Goal: Check status

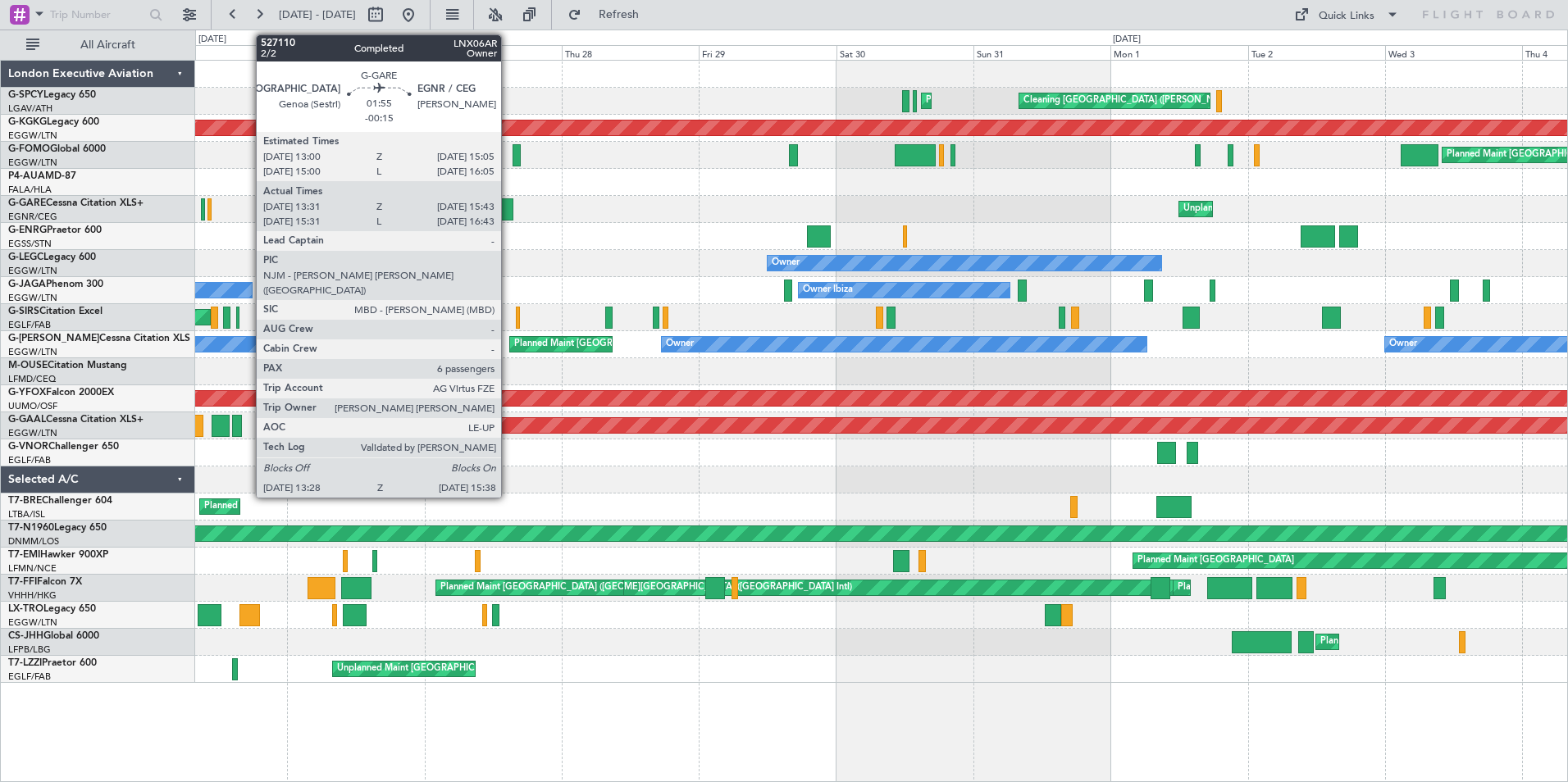
click at [508, 207] on div at bounding box center [507, 209] width 13 height 22
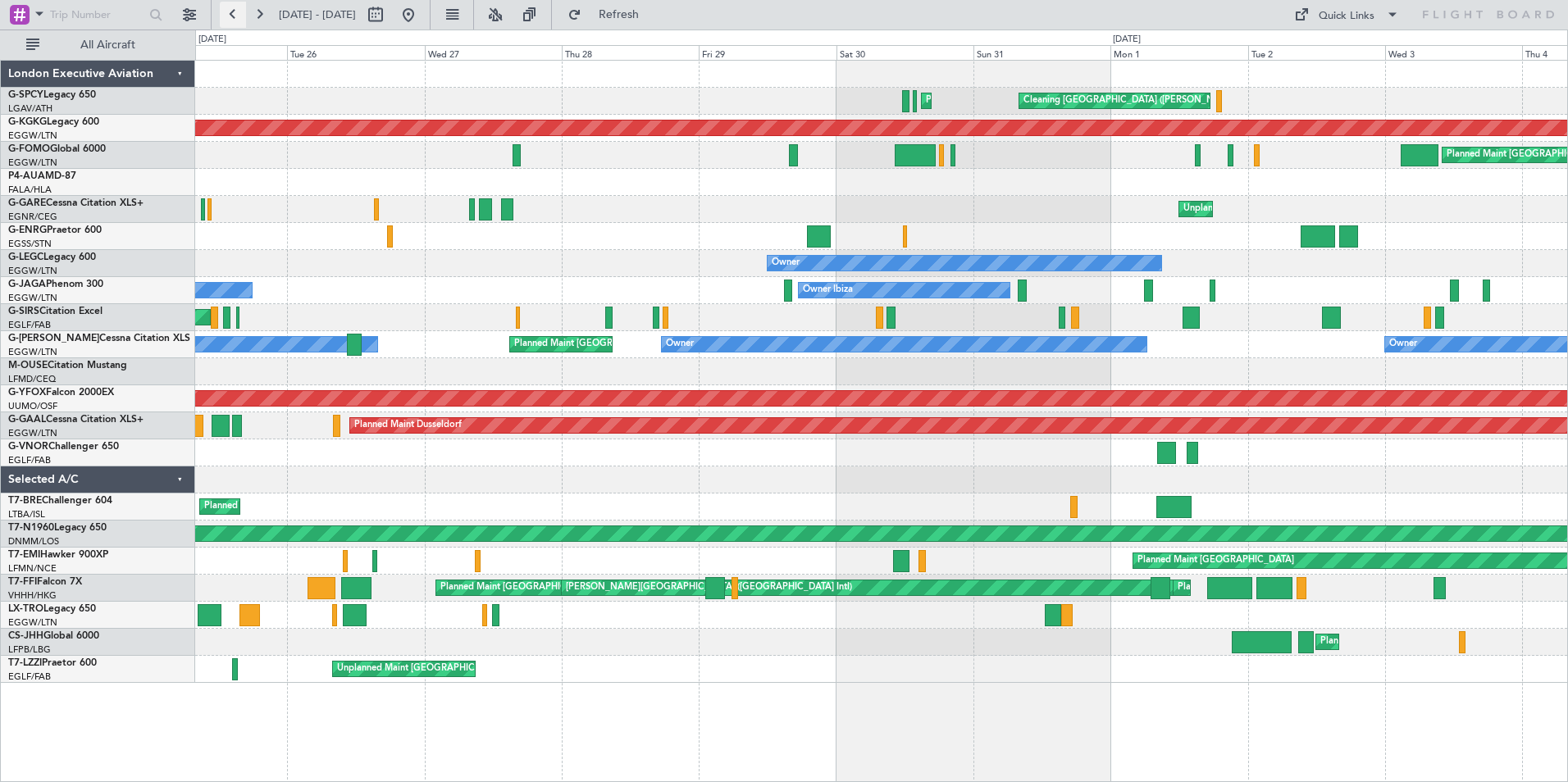
click at [233, 16] on button at bounding box center [233, 15] width 27 height 27
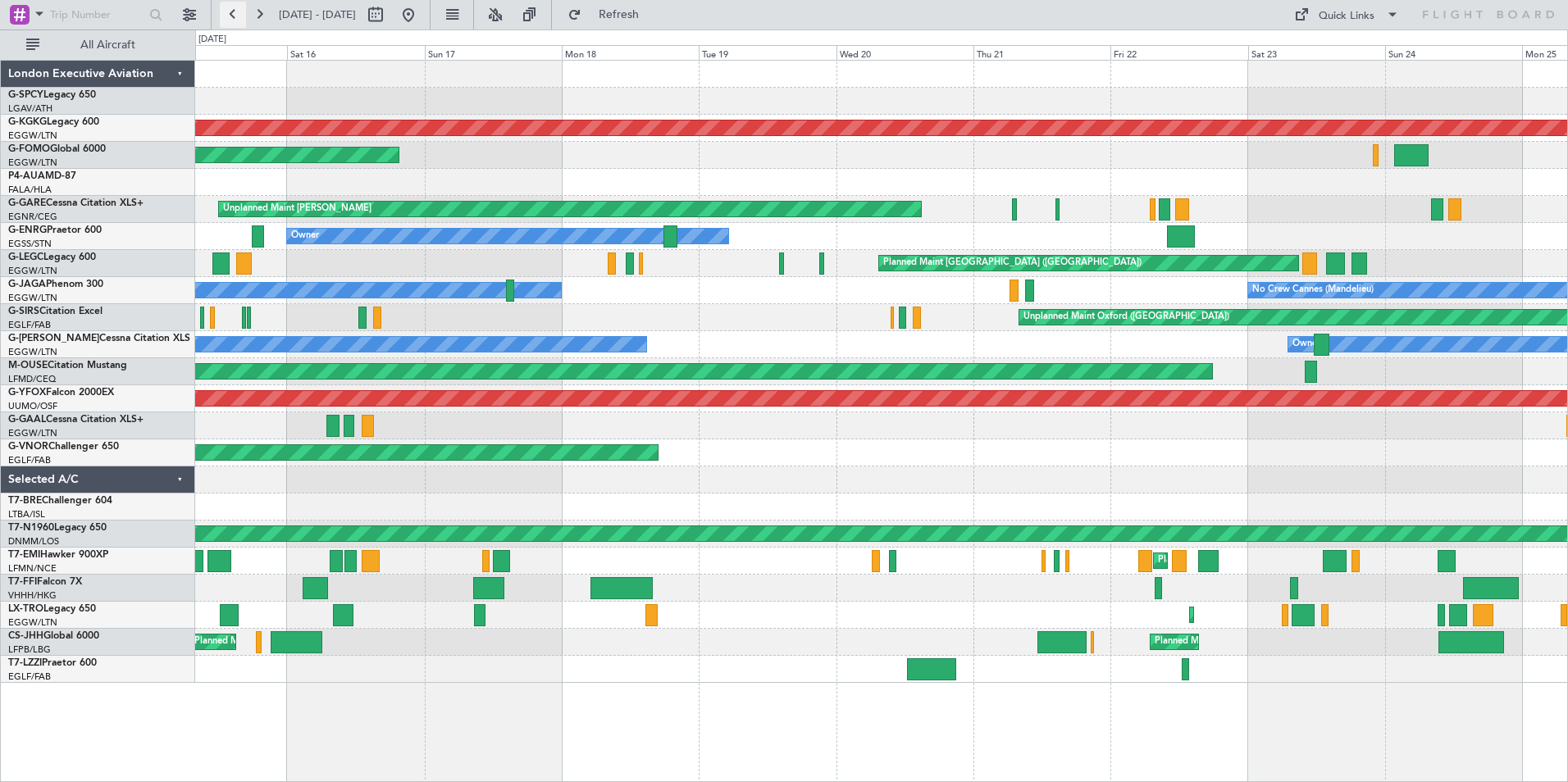
click at [233, 16] on button at bounding box center [233, 15] width 27 height 27
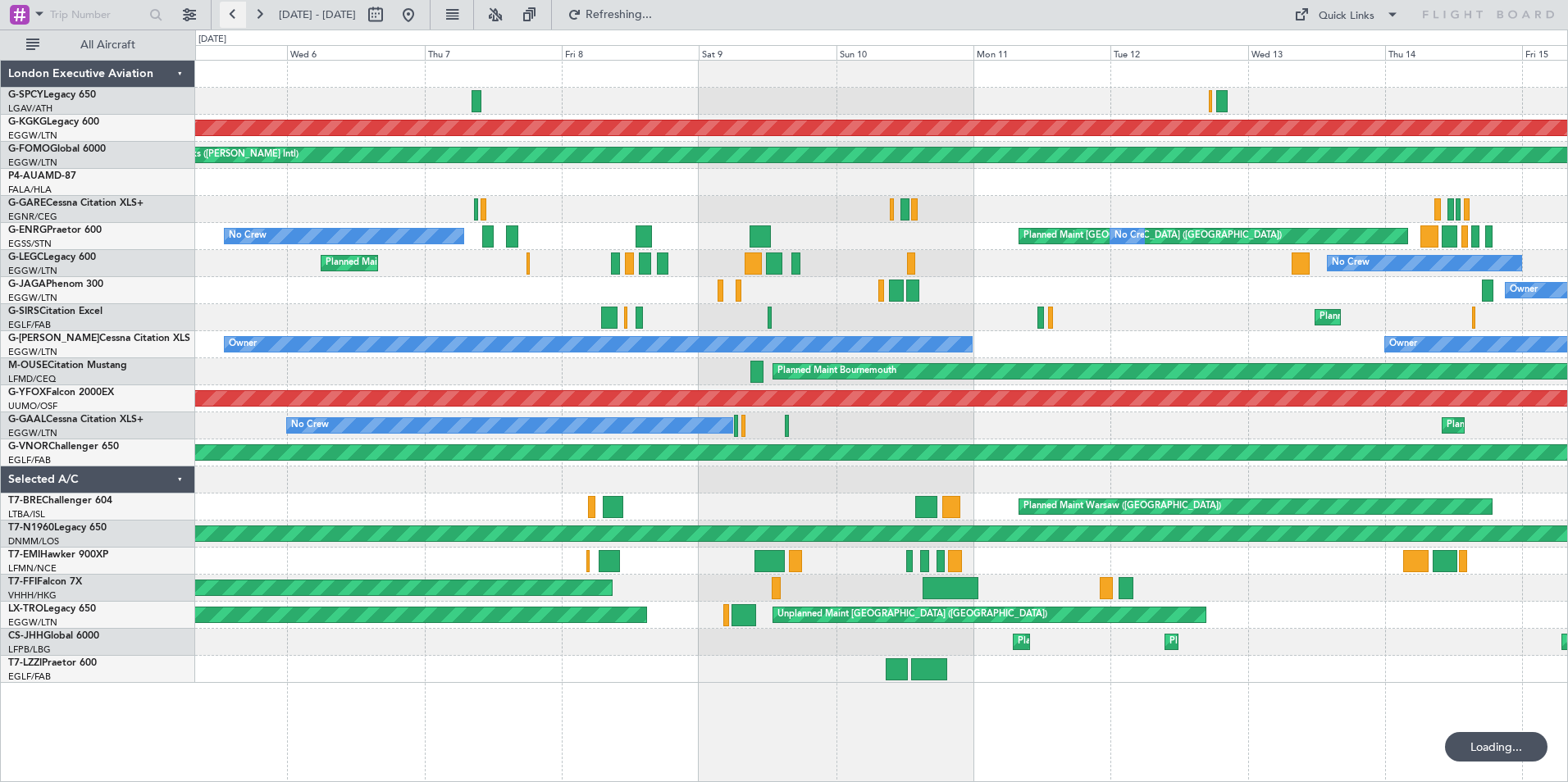
click at [235, 16] on button at bounding box center [233, 15] width 27 height 27
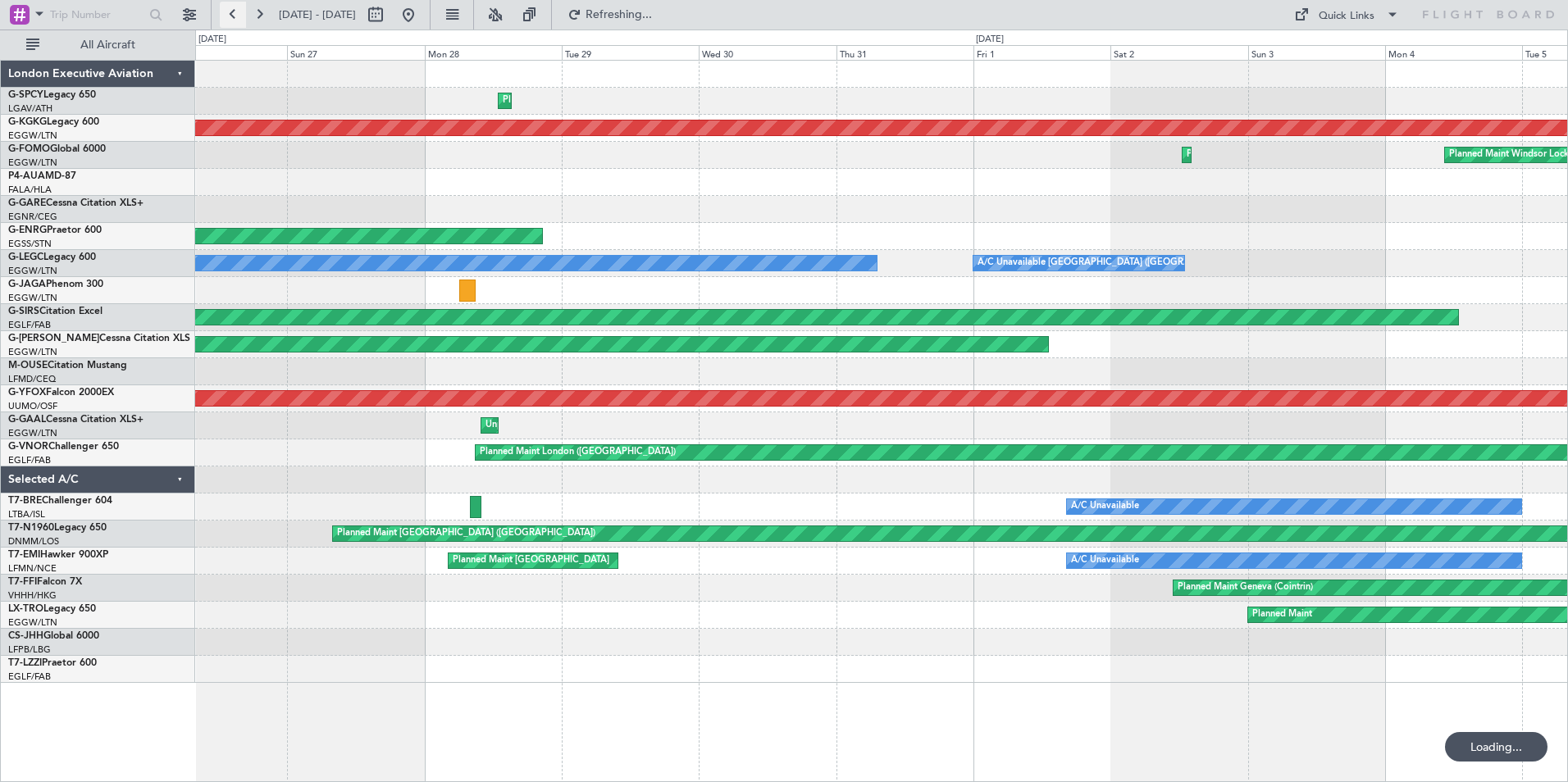
click at [235, 16] on button at bounding box center [233, 15] width 27 height 27
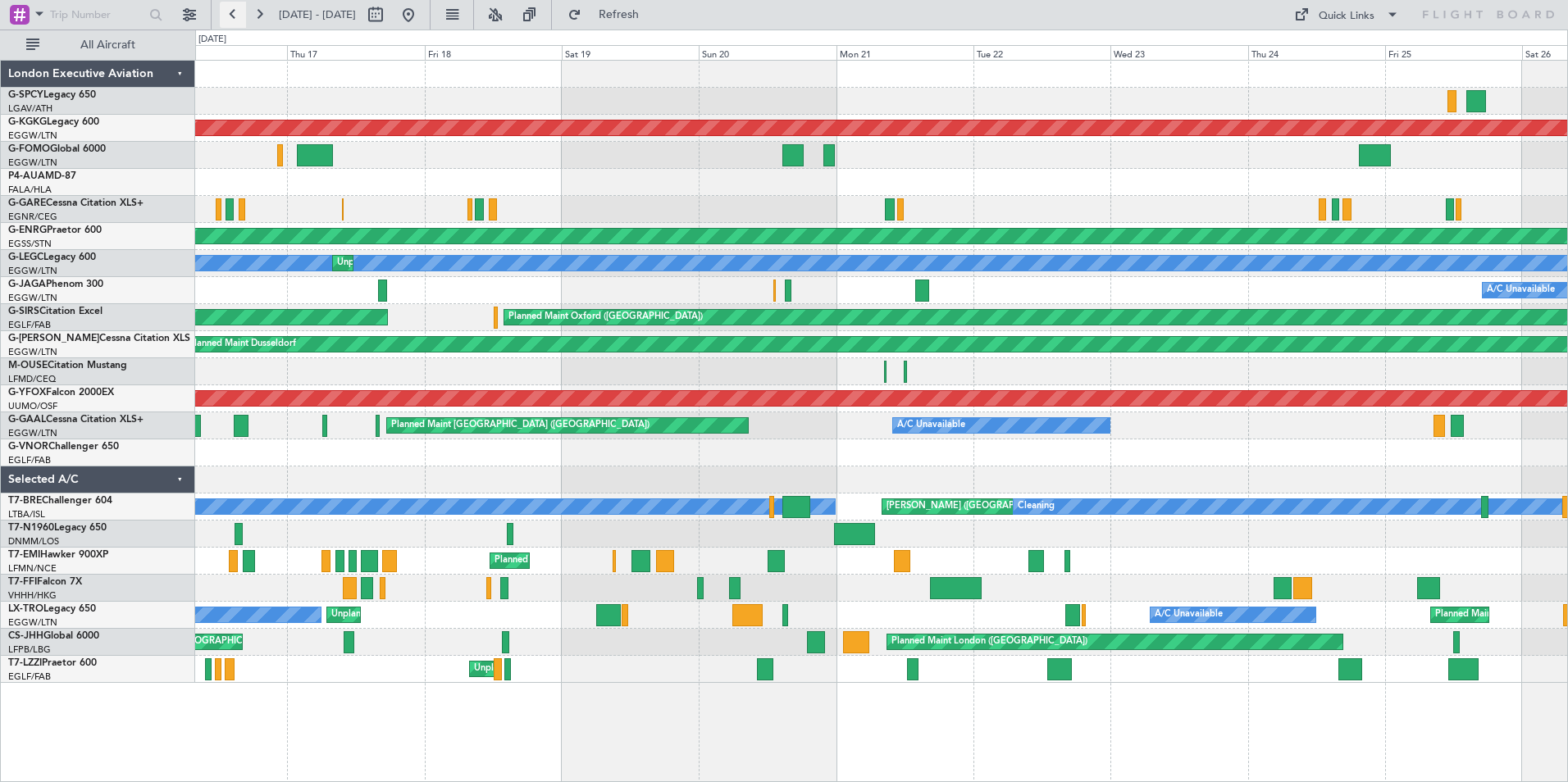
click at [235, 16] on button at bounding box center [233, 15] width 27 height 27
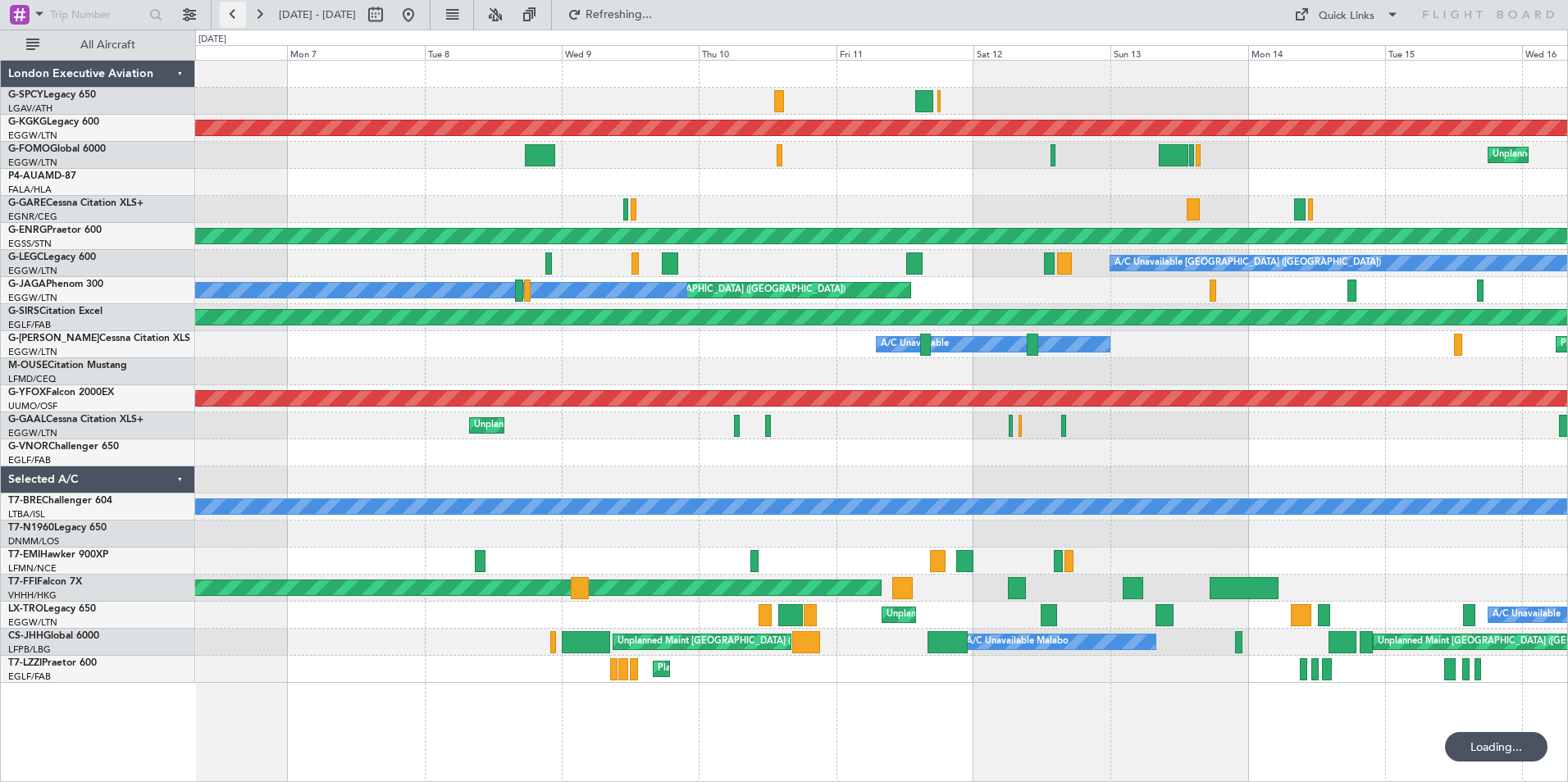
click at [235, 20] on button at bounding box center [233, 15] width 27 height 27
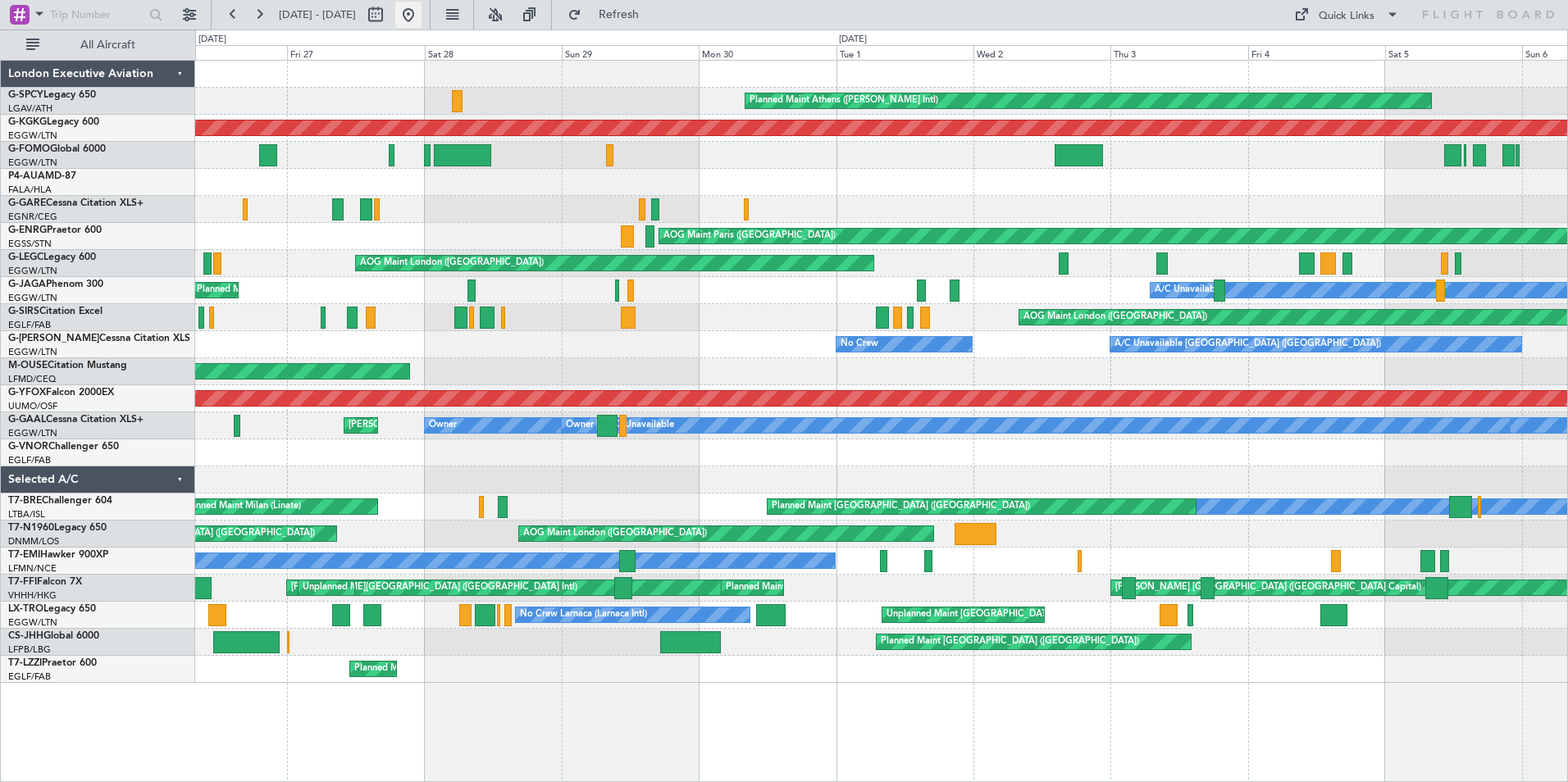
click at [421, 7] on button at bounding box center [409, 15] width 27 height 27
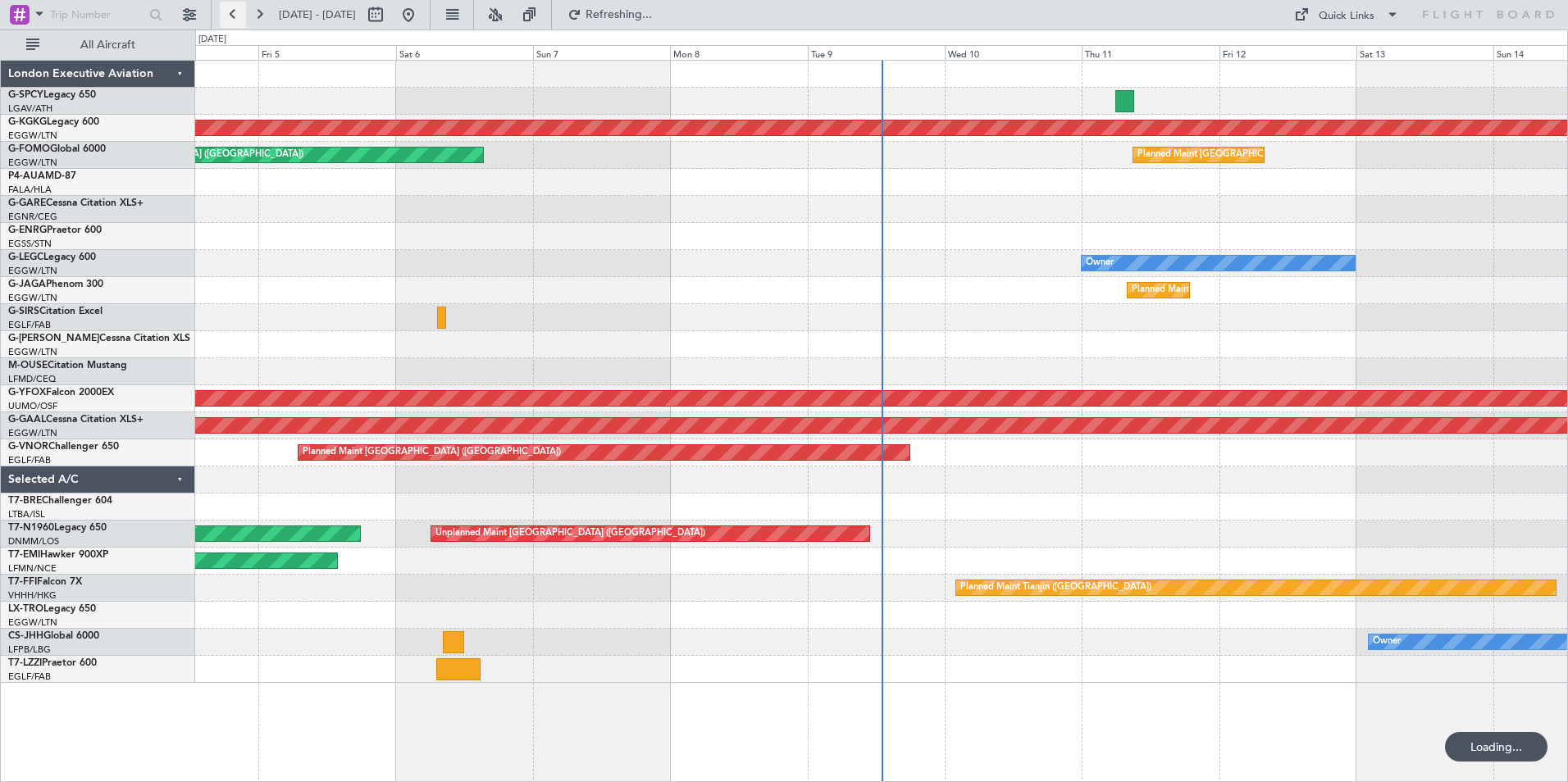
click at [236, 13] on button at bounding box center [233, 15] width 27 height 27
